Goal: Information Seeking & Learning: Learn about a topic

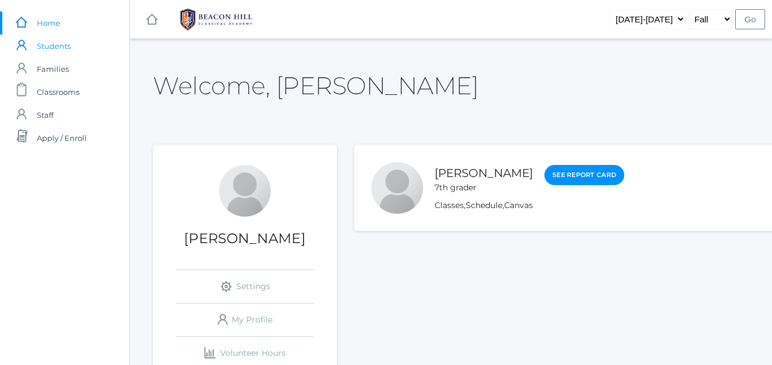
click at [32, 49] on link "icons/user/plain Created with Sketch. Students" at bounding box center [64, 45] width 129 height 23
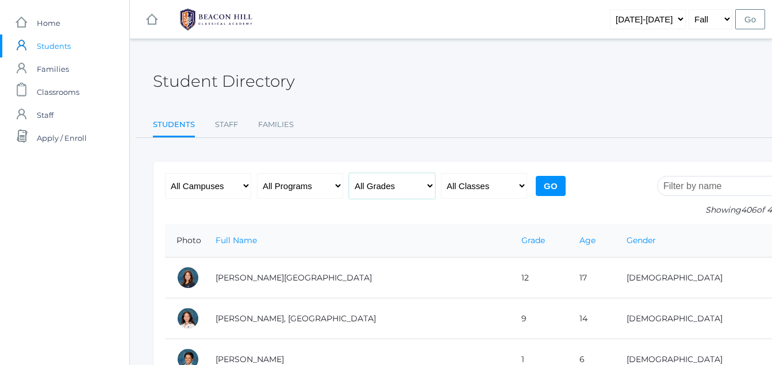
click at [384, 187] on select "All Grades Grammar - Kindergarten - 1st Grade - 2nd Grade - 3rd Grade - 4th Gra…" at bounding box center [392, 186] width 86 height 26
select select "7"
click at [349, 173] on select "All Grades Grammar - Kindergarten - 1st Grade - 2nd Grade - 3rd Grade - 4th Gra…" at bounding box center [392, 186] width 86 height 26
click at [551, 179] on input "Go" at bounding box center [551, 186] width 30 height 20
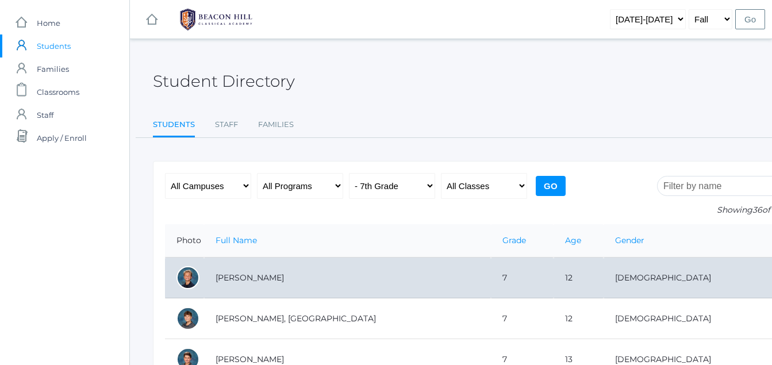
click at [458, 279] on td "Albanese, Cole" at bounding box center [347, 278] width 287 height 41
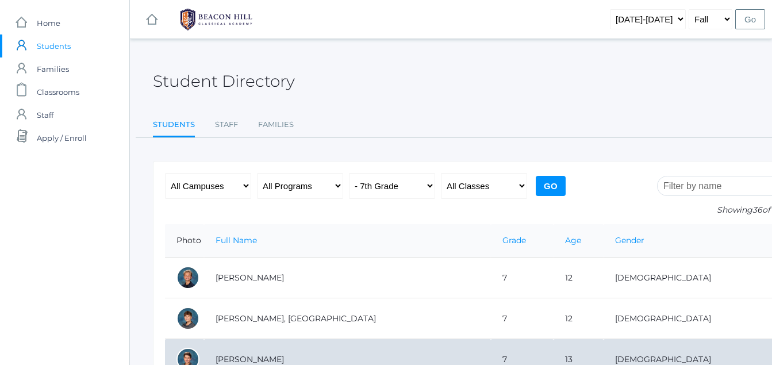
click at [213, 352] on td "Beaty, Caleb" at bounding box center [347, 359] width 287 height 41
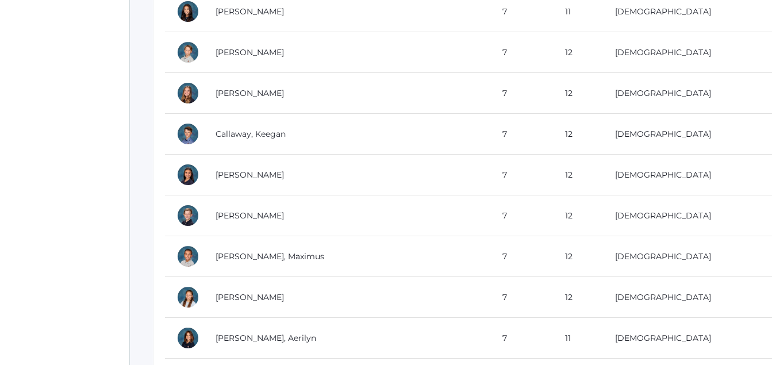
scroll to position [587, 0]
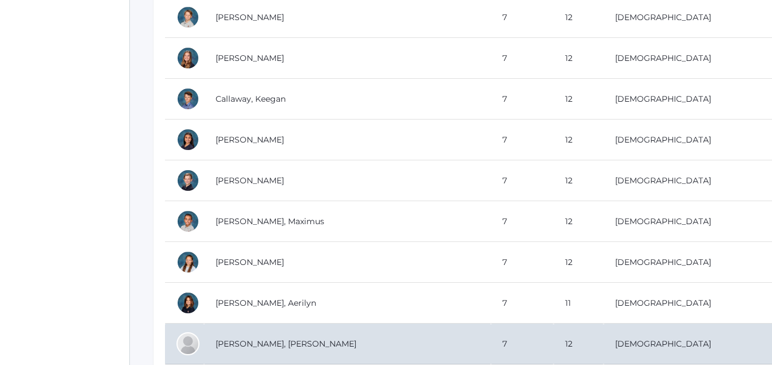
click at [686, 344] on td "Female" at bounding box center [694, 344] width 181 height 41
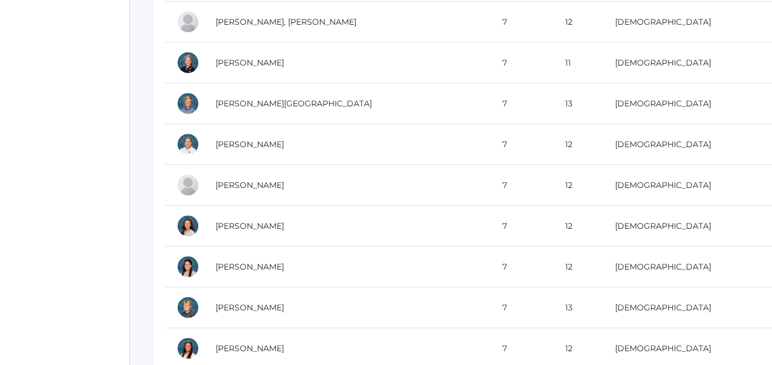
scroll to position [932, 0]
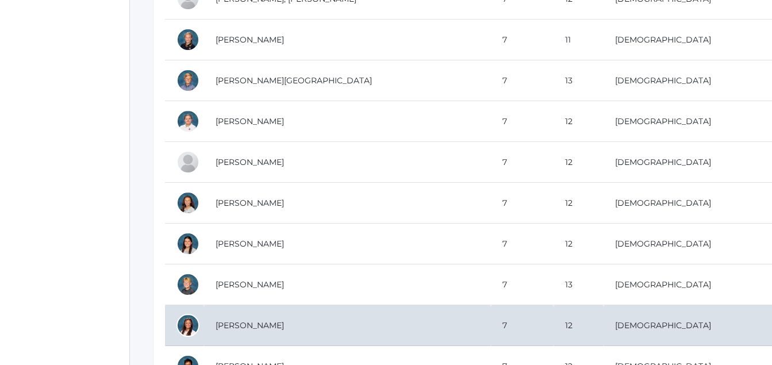
click at [700, 309] on td "Female" at bounding box center [694, 325] width 181 height 41
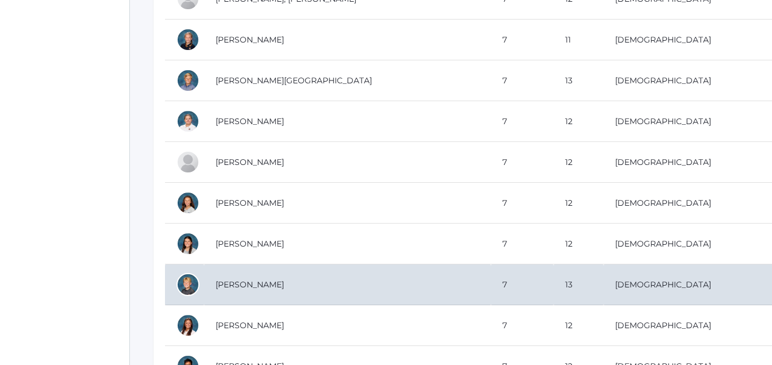
click at [271, 297] on td "Hosking, Parker" at bounding box center [347, 284] width 287 height 41
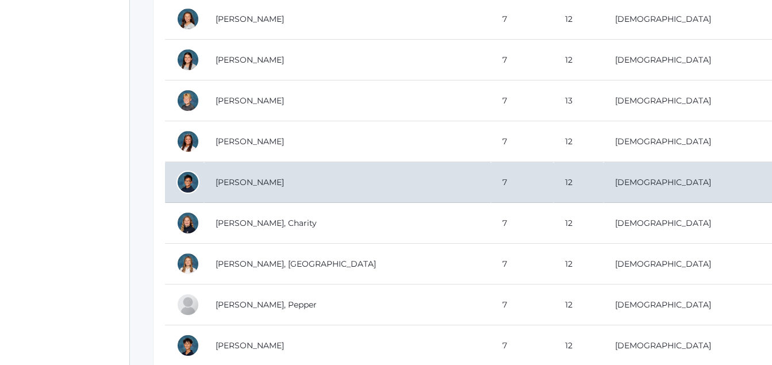
scroll to position [1139, 0]
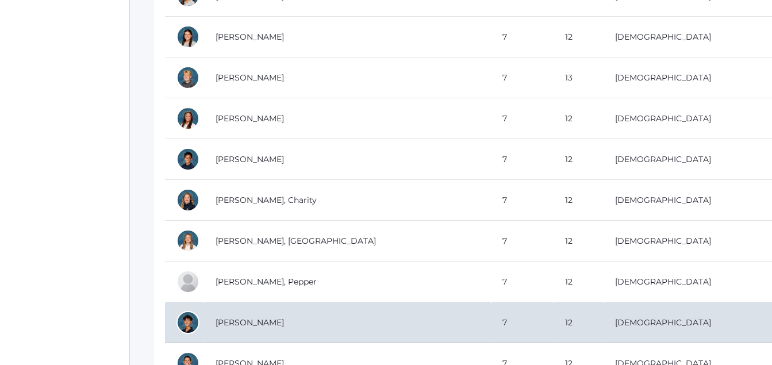
click at [604, 329] on td "12" at bounding box center [579, 322] width 50 height 41
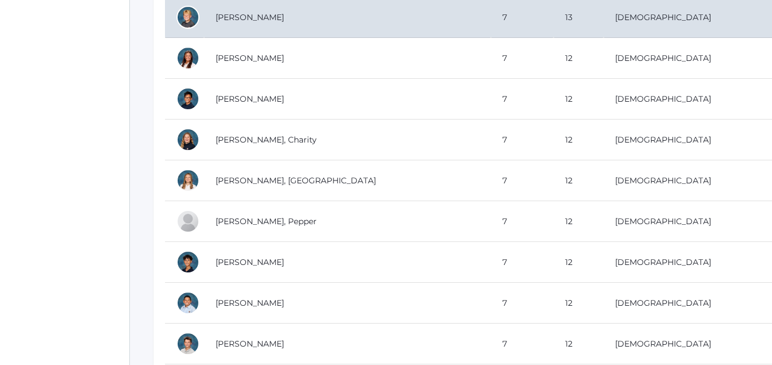
scroll to position [1205, 0]
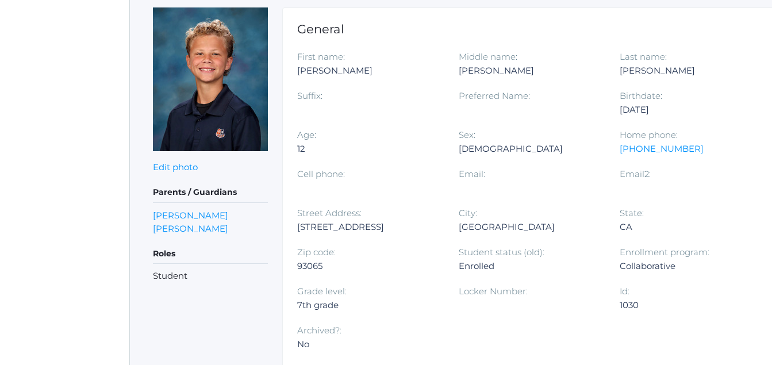
scroll to position [159, 0]
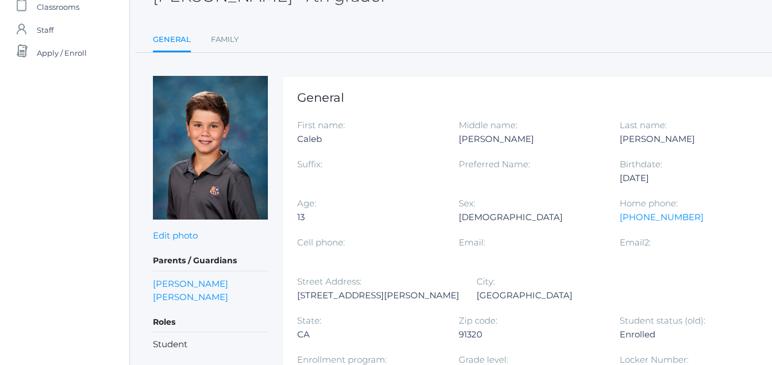
scroll to position [73, 0]
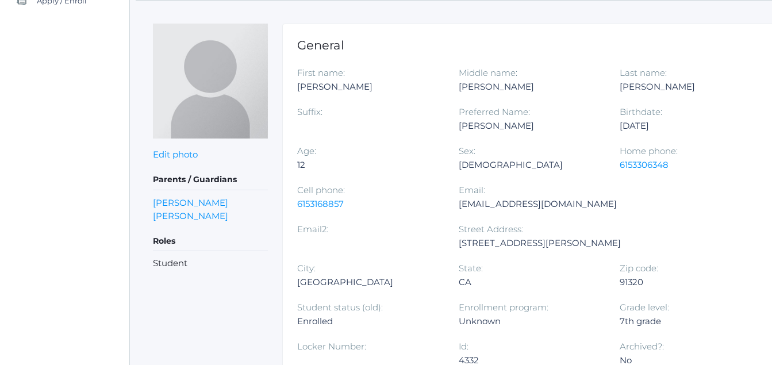
scroll to position [139, 0]
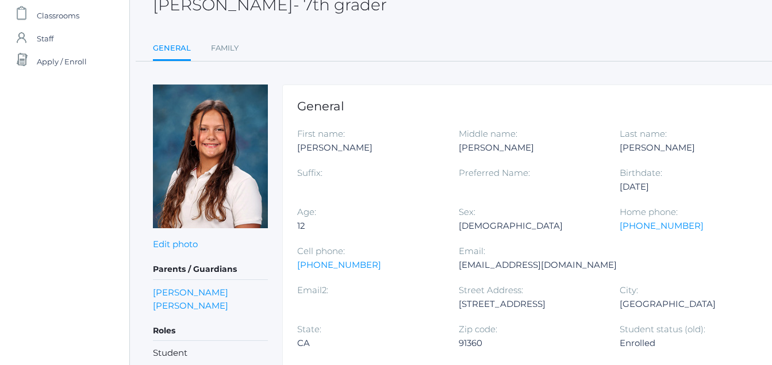
scroll to position [76, 0]
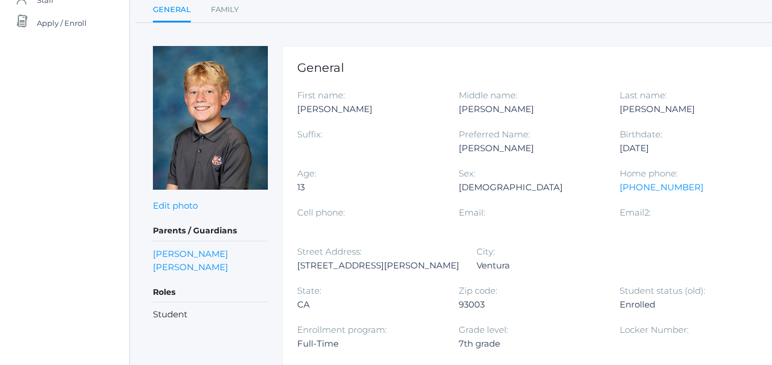
scroll to position [114, 0]
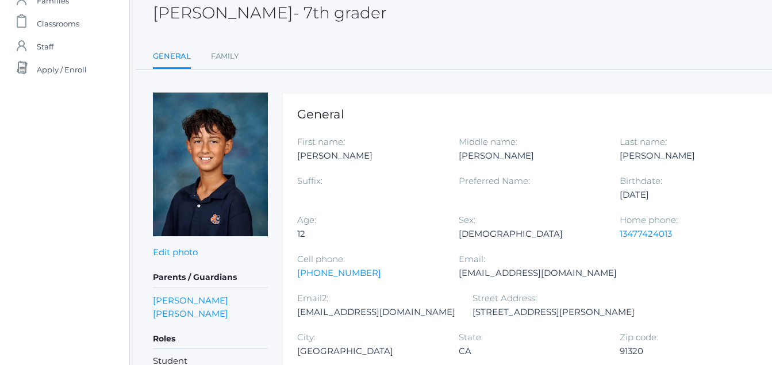
scroll to position [82, 0]
